Goal: Task Accomplishment & Management: Manage account settings

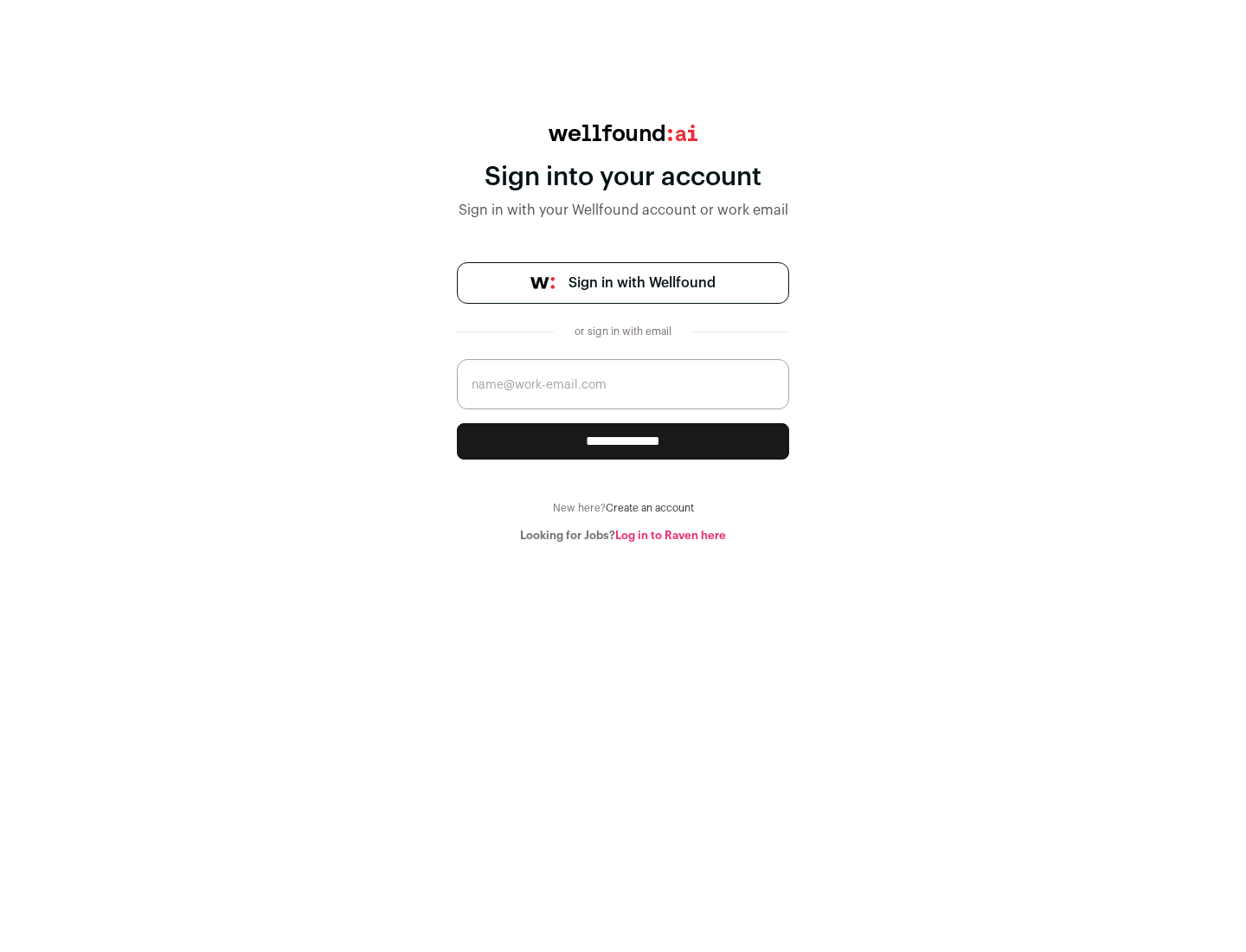
click at [642, 283] on span "Sign in with Wellfound" at bounding box center [642, 282] width 147 height 21
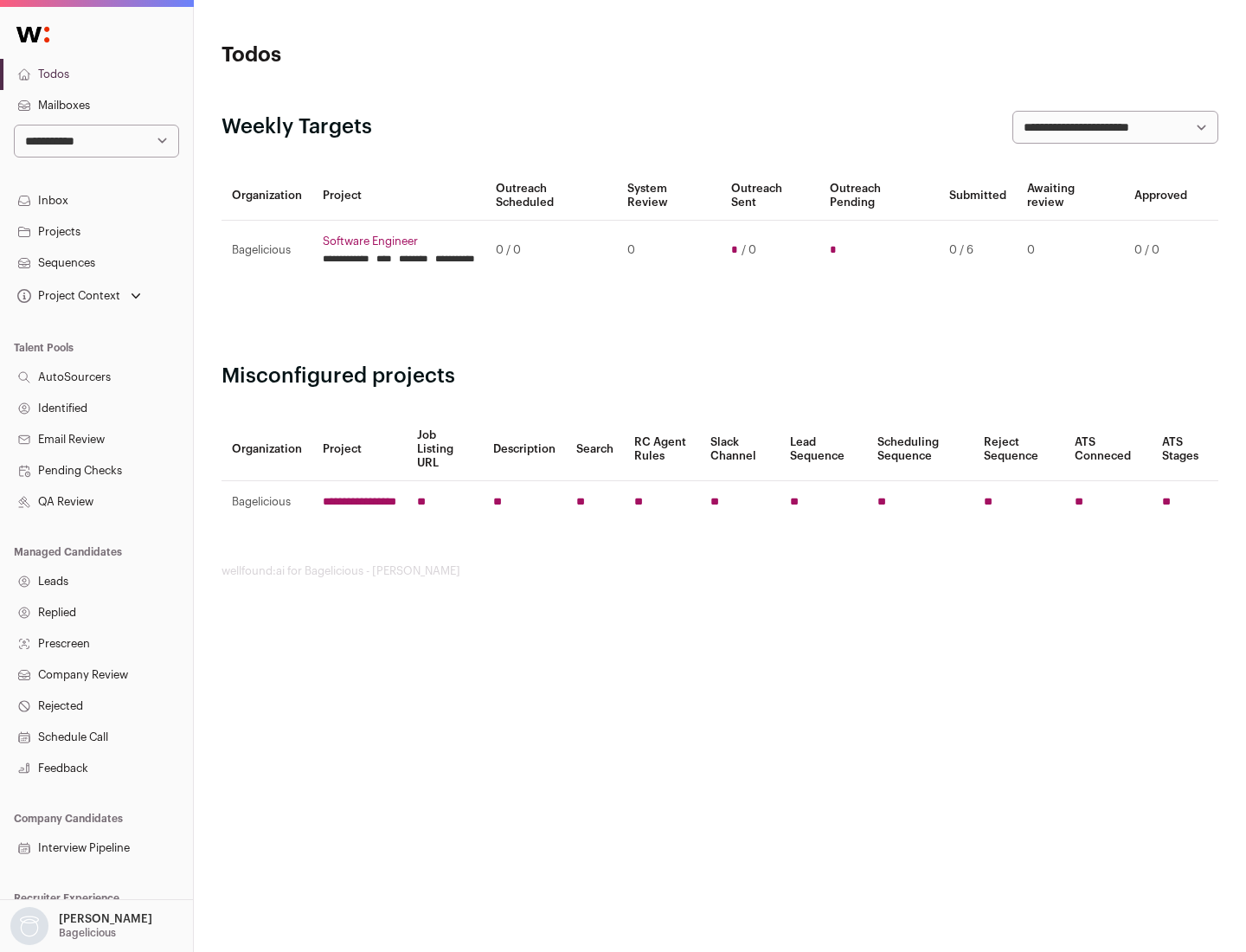
click at [96, 231] on link "Projects" at bounding box center [97, 232] width 193 height 31
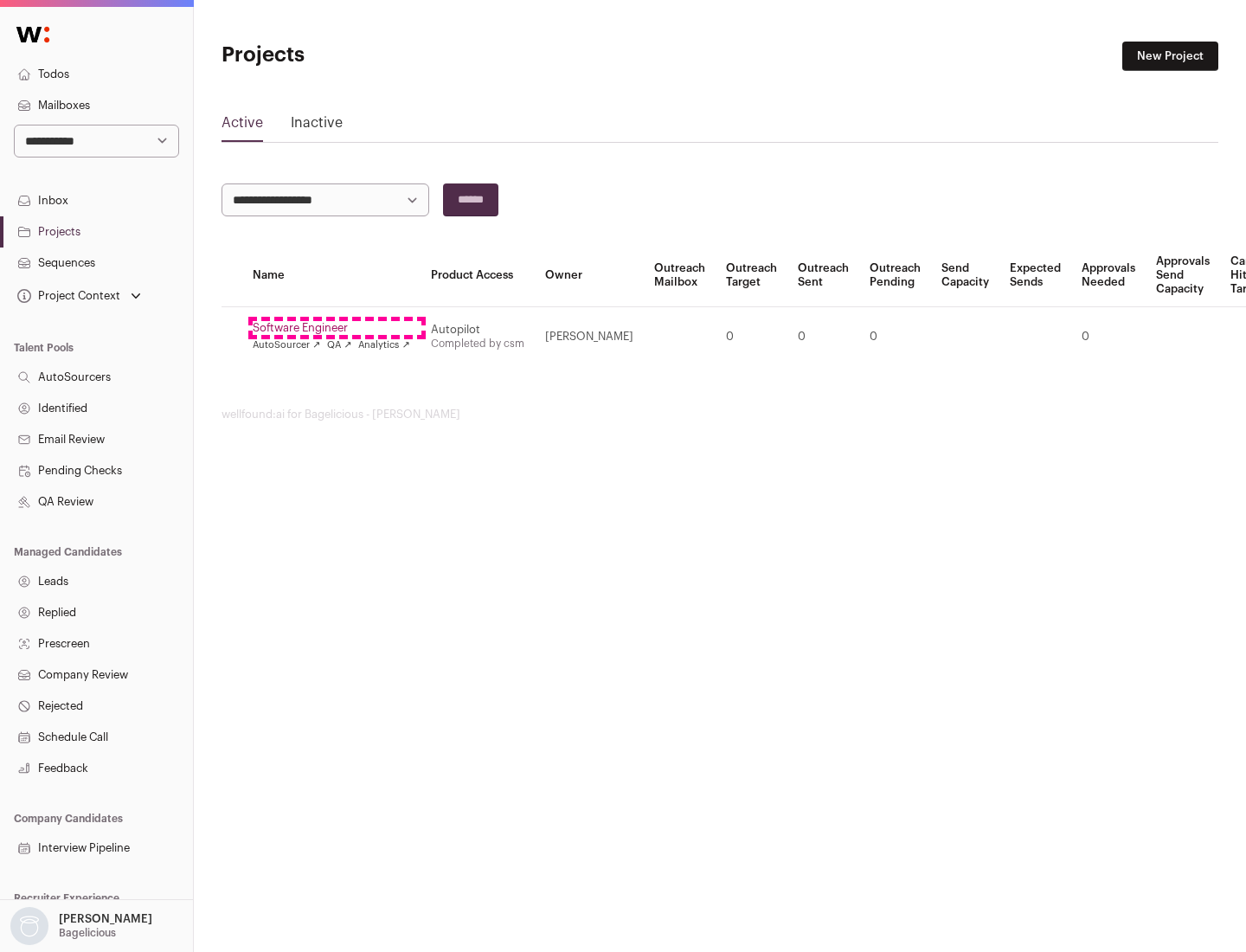
click at [337, 328] on link "Software Engineer" at bounding box center [331, 328] width 157 height 14
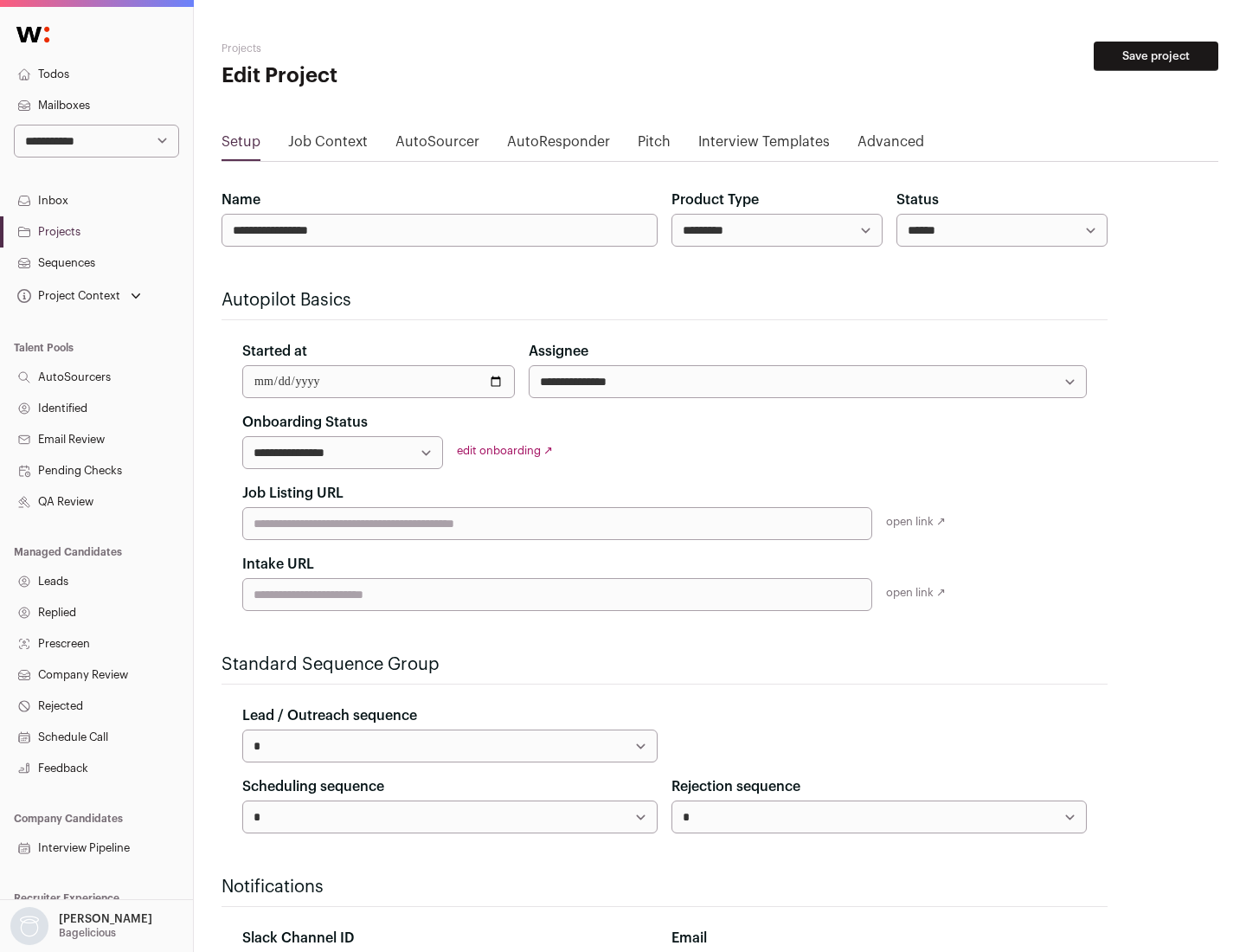
click at [1156, 57] on button "Save project" at bounding box center [1156, 57] width 125 height 29
